Goal: Task Accomplishment & Management: Use online tool/utility

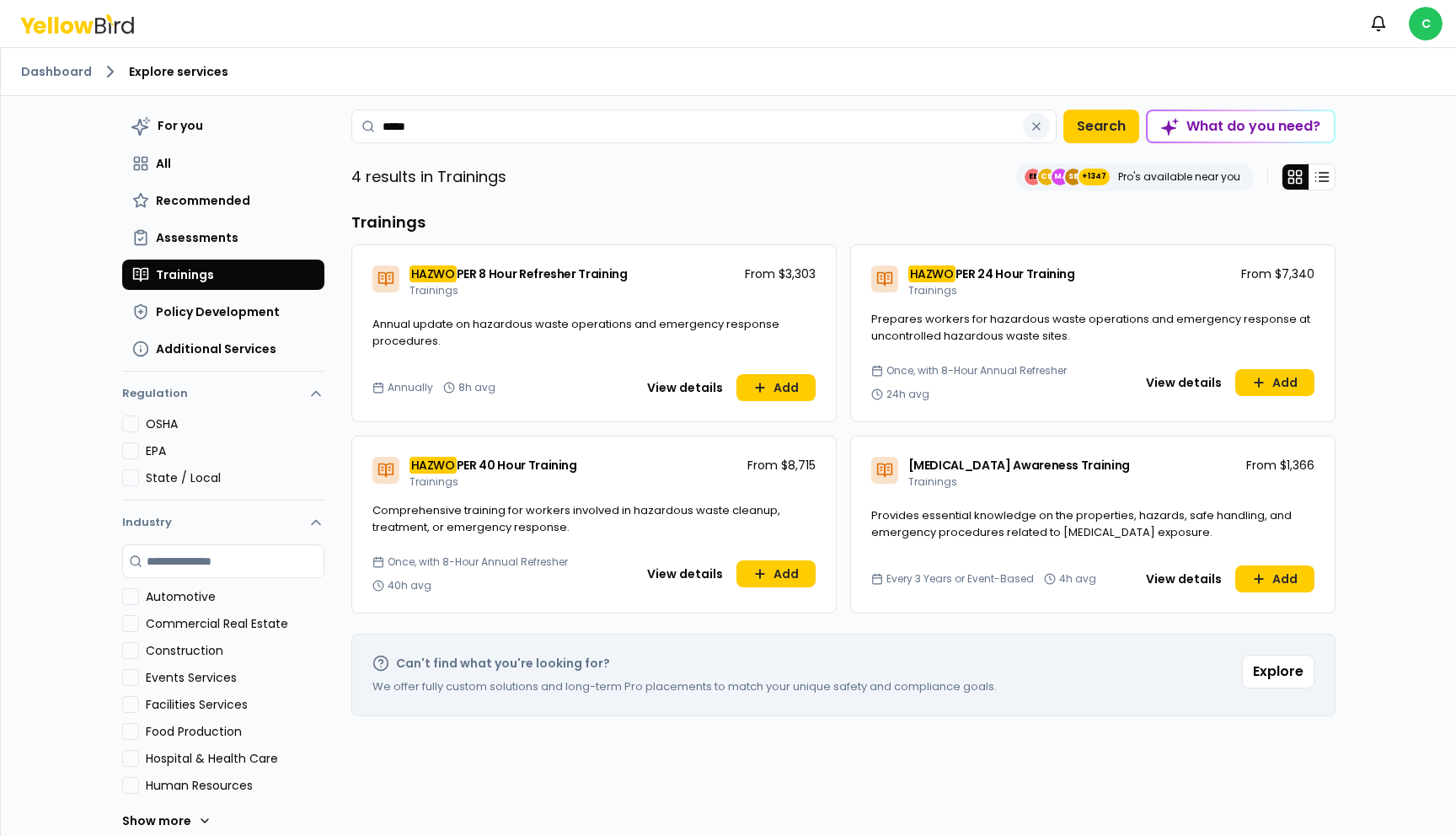
click at [1041, 131] on icon "button" at bounding box center [1037, 127] width 14 height 14
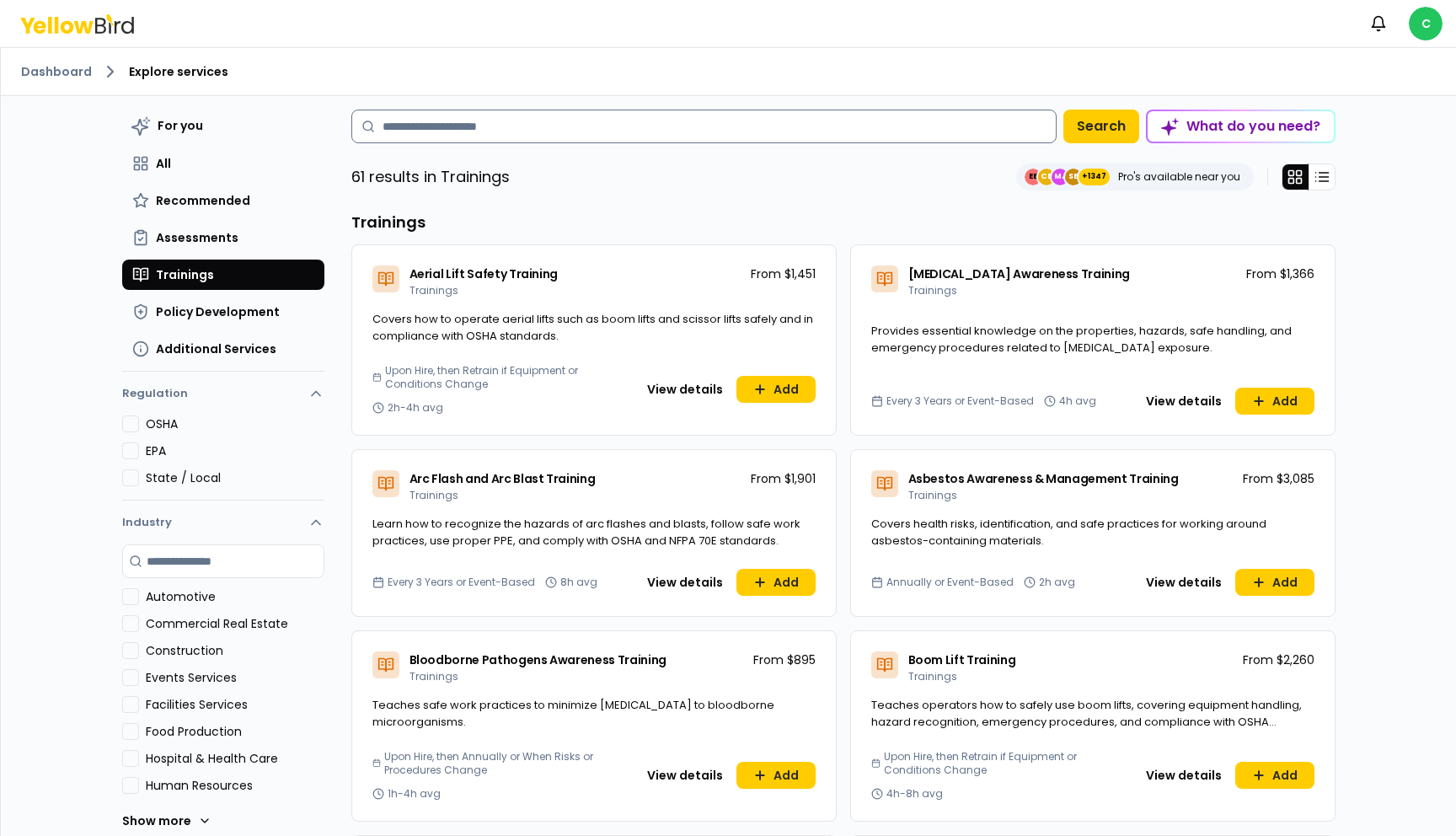
click at [492, 125] on input at bounding box center [704, 126] width 706 height 34
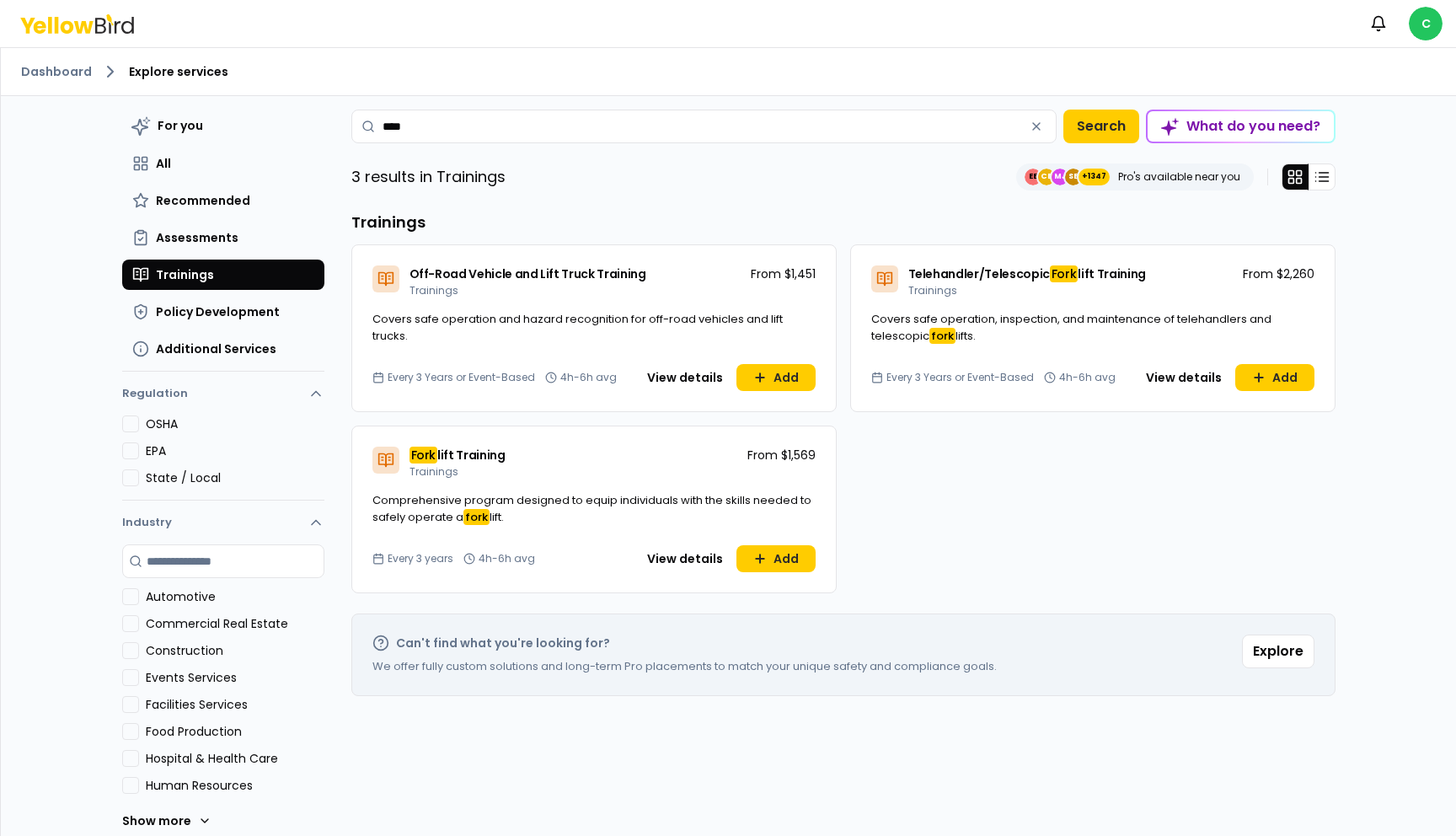
type input "****"
click at [555, 460] on div "Fork lift Training Trainings From $1,569" at bounding box center [594, 460] width 483 height 66
click at [672, 561] on button "View details" at bounding box center [685, 558] width 96 height 27
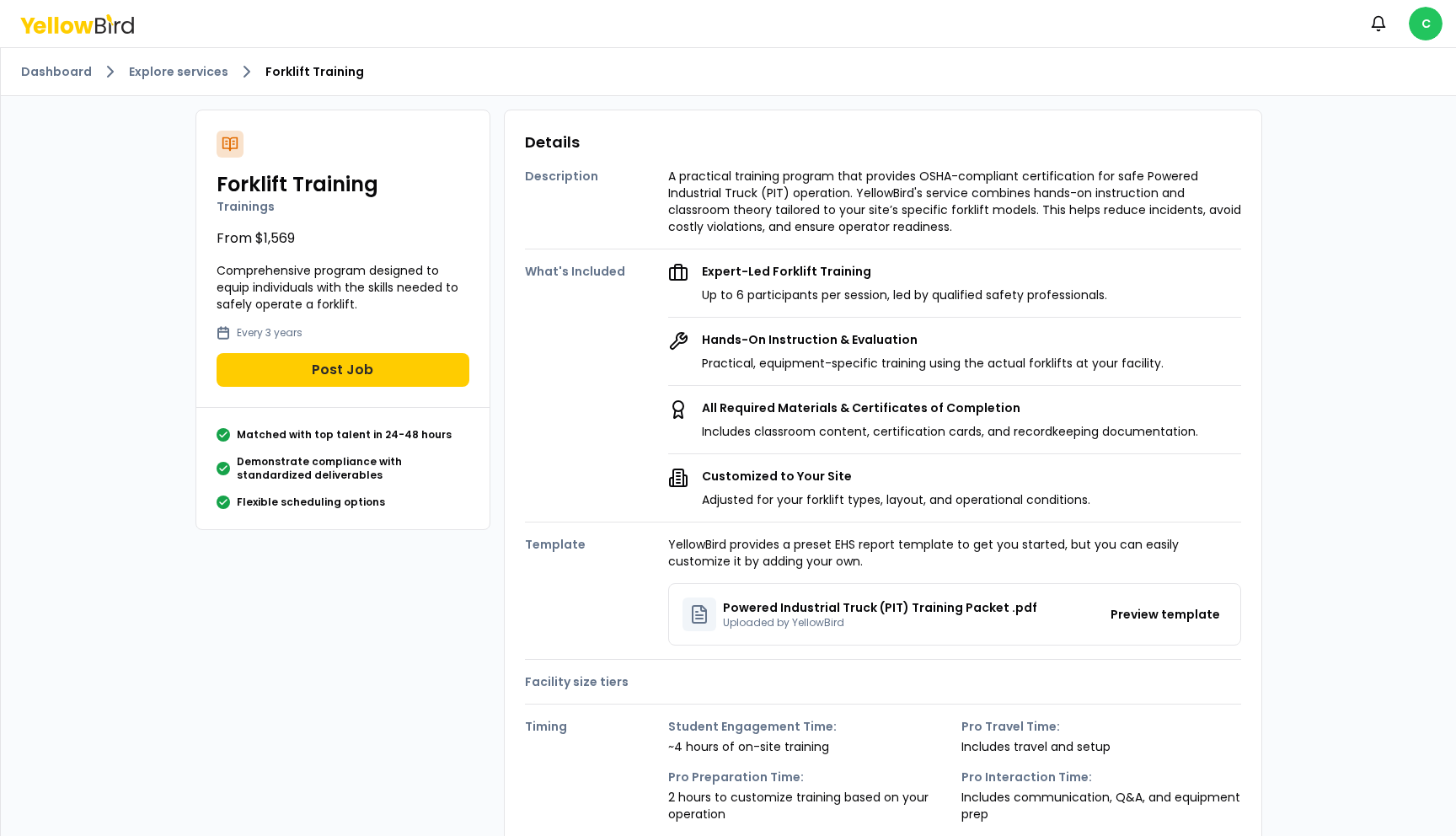
click at [183, 81] on div "Dashboard Explore services Forklift Training" at bounding box center [728, 71] width 1455 height 48
click at [184, 74] on link "Explore services" at bounding box center [179, 71] width 99 height 17
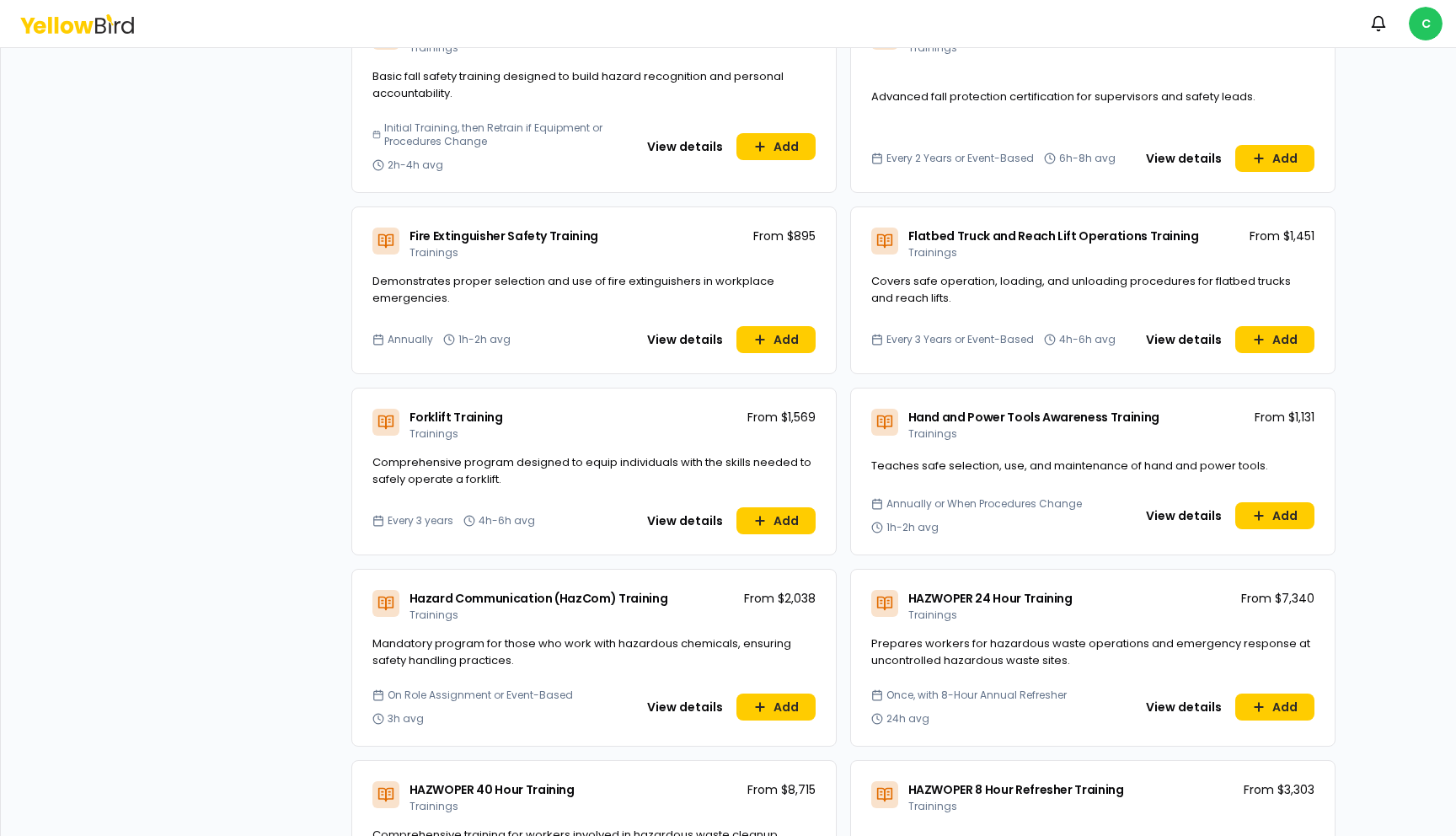
scroll to position [1796, 0]
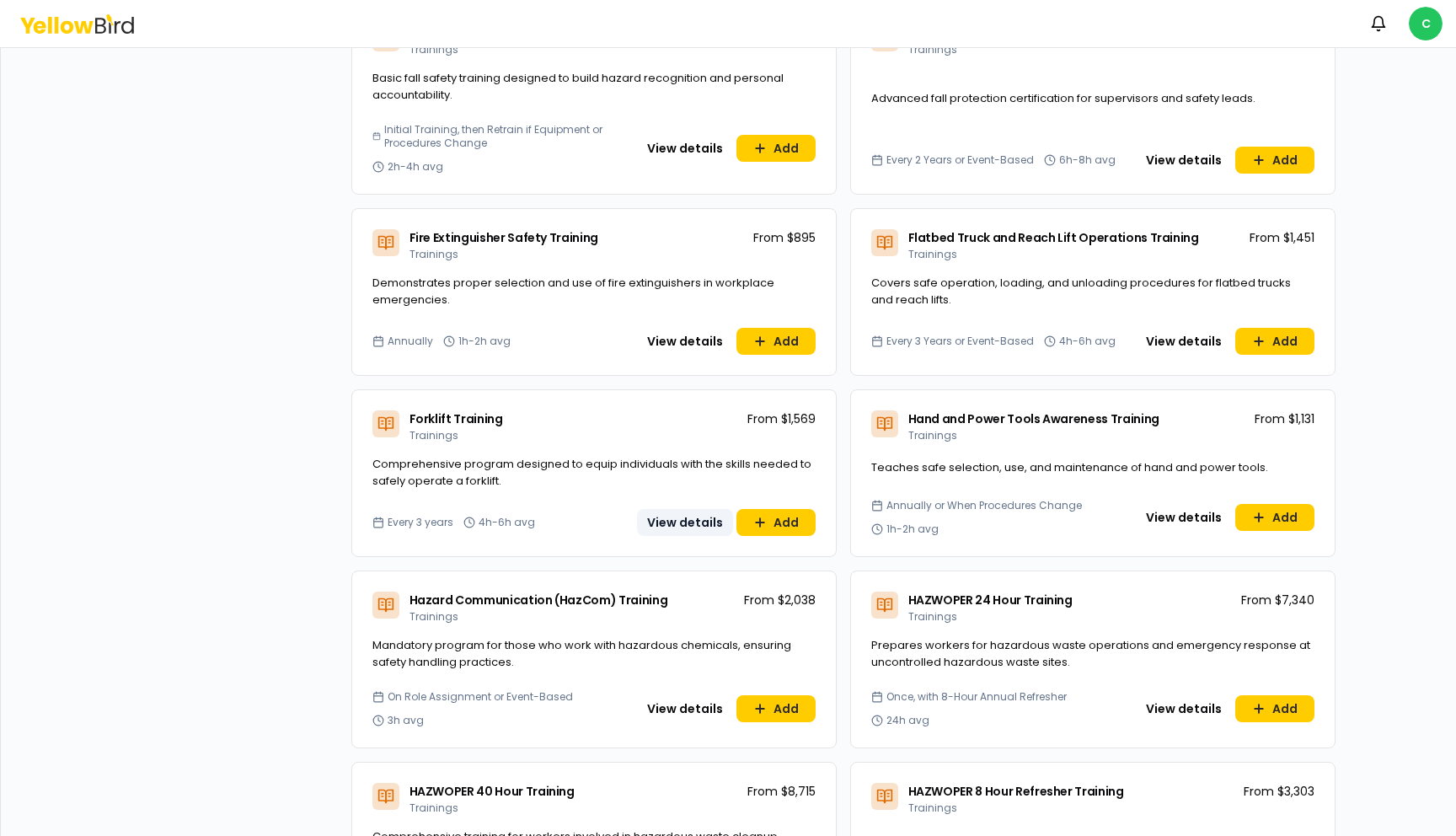
click at [673, 516] on button "View details" at bounding box center [685, 522] width 96 height 27
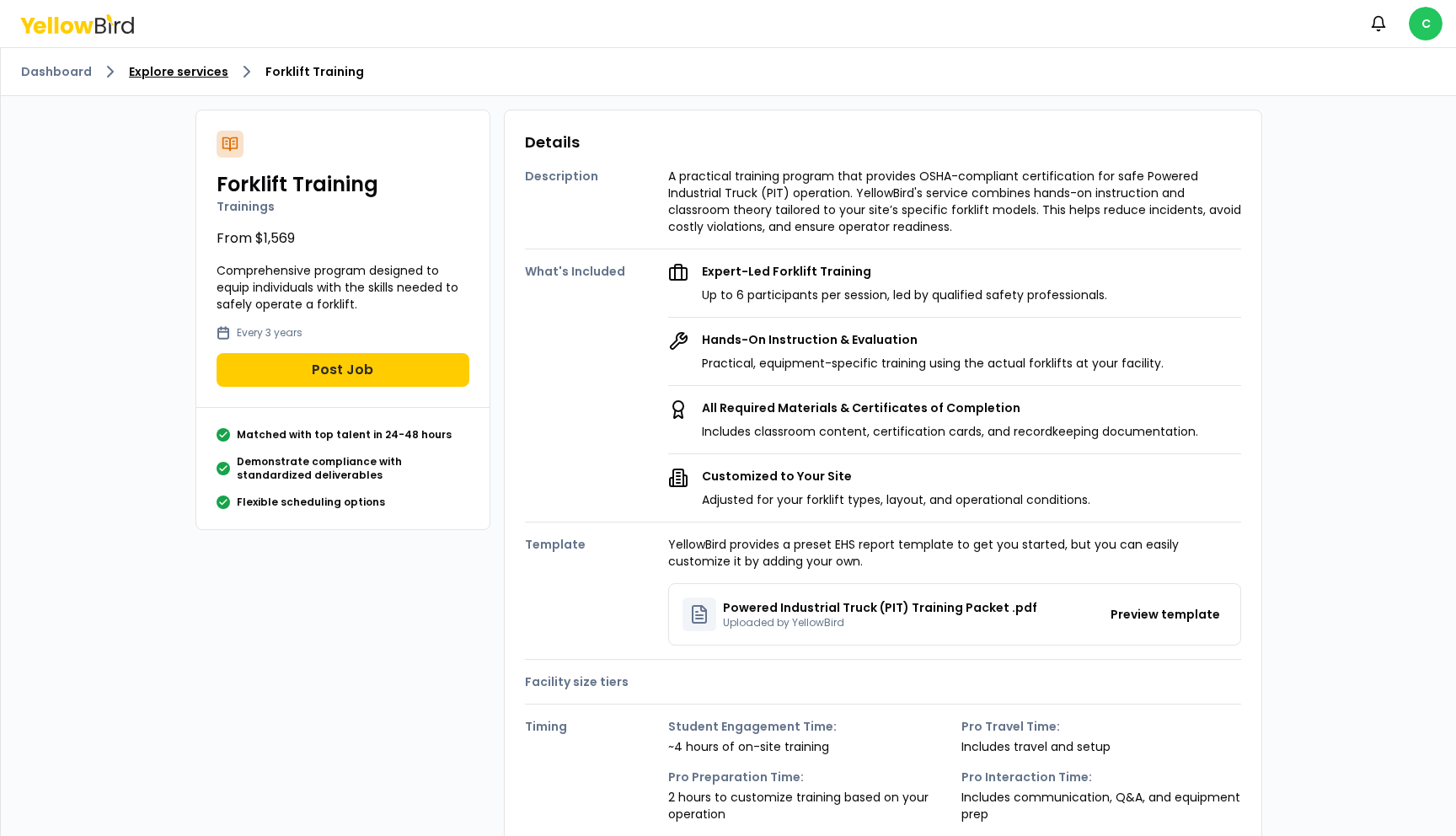
click at [191, 78] on link "Explore services" at bounding box center [179, 71] width 99 height 17
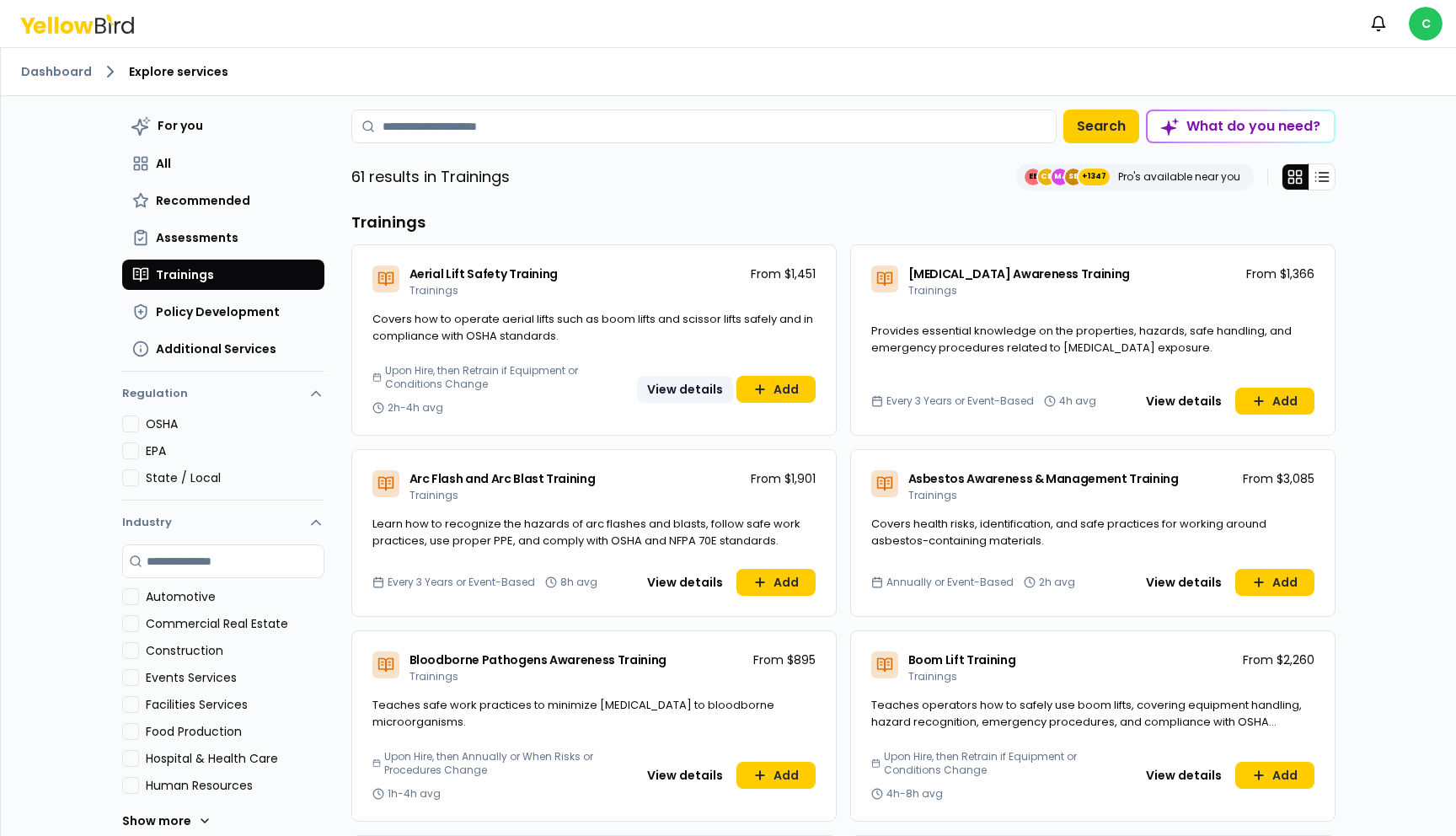
click at [667, 392] on button "View details" at bounding box center [685, 389] width 96 height 27
